Goal: Information Seeking & Learning: Learn about a topic

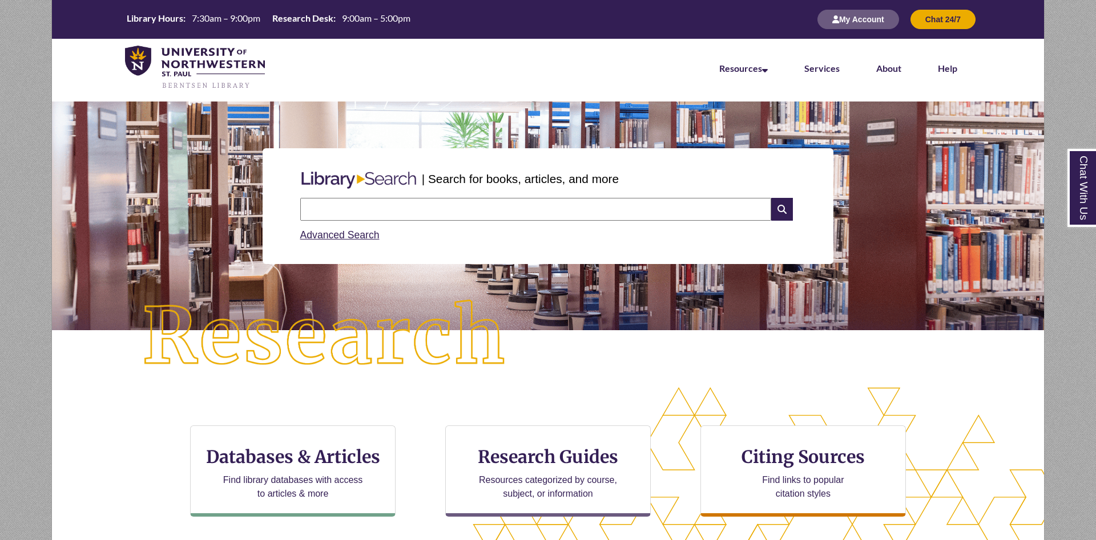
click at [397, 211] on input "text" at bounding box center [535, 209] width 471 height 23
type input "******"
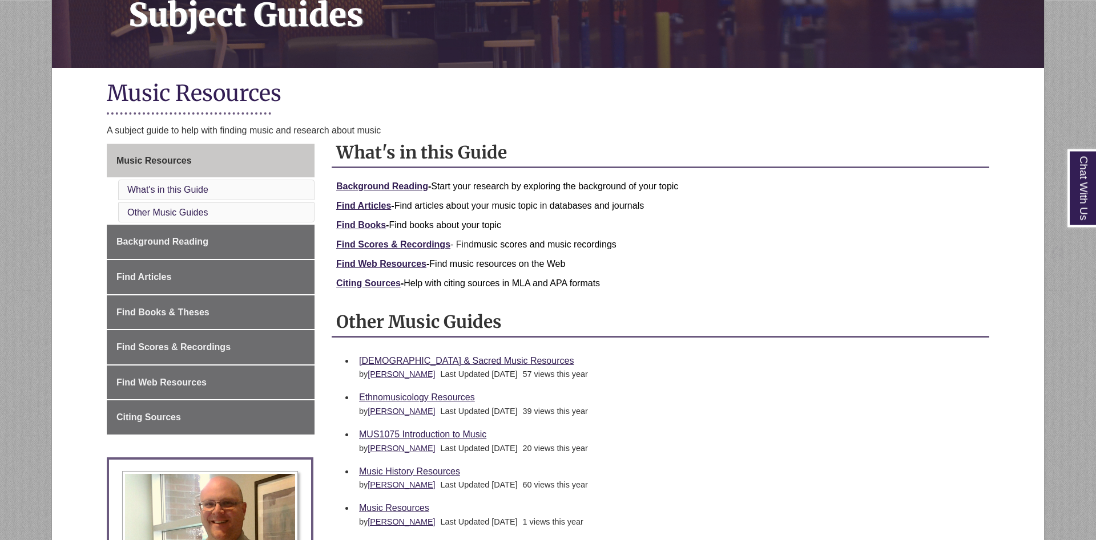
scroll to position [233, 0]
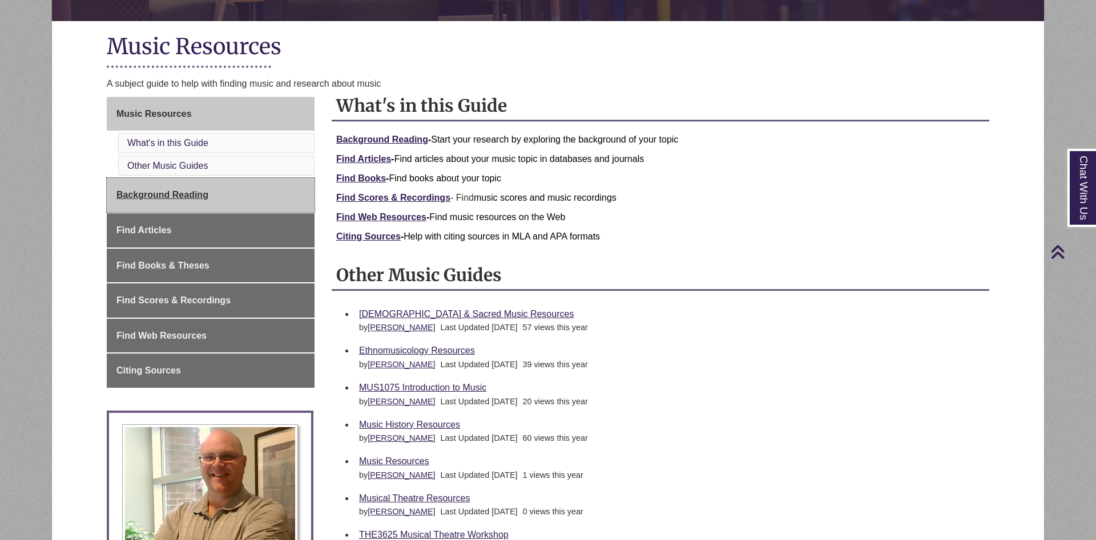
click at [249, 204] on link "Background Reading" at bounding box center [211, 195] width 208 height 34
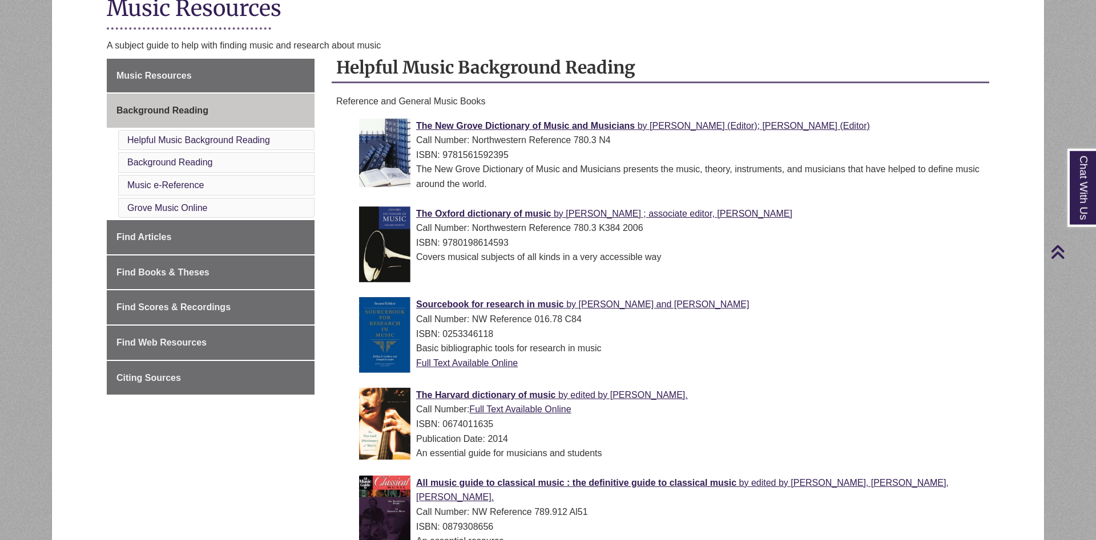
scroll to position [175, 0]
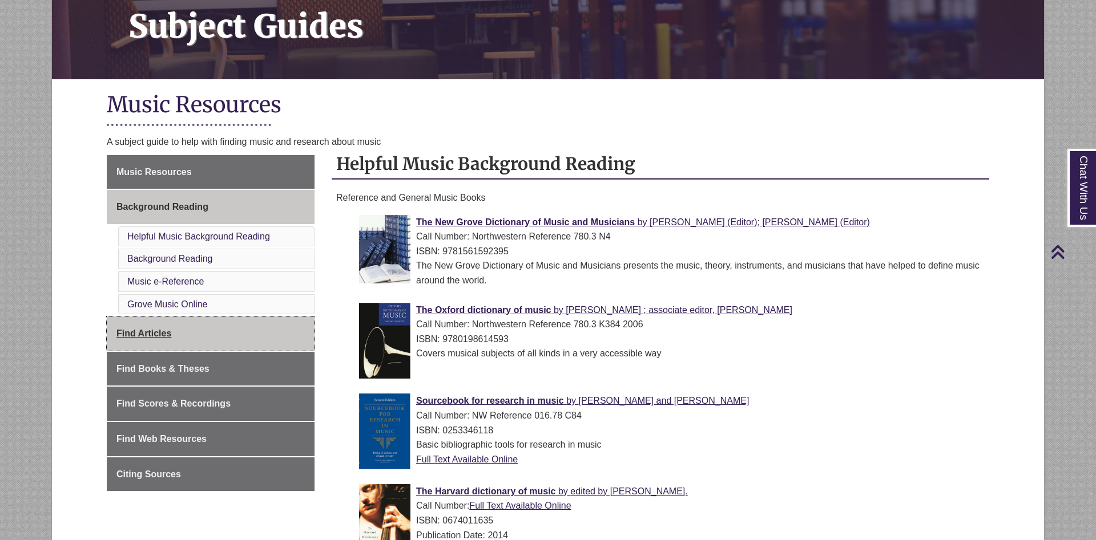
click at [200, 324] on link "Find Articles" at bounding box center [211, 334] width 208 height 34
